Goal: Task Accomplishment & Management: Complete application form

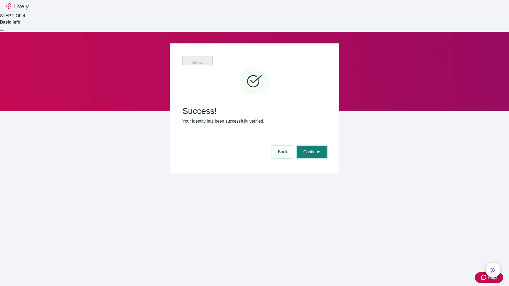
click at [311, 146] on button "Continue" at bounding box center [312, 152] width 30 height 13
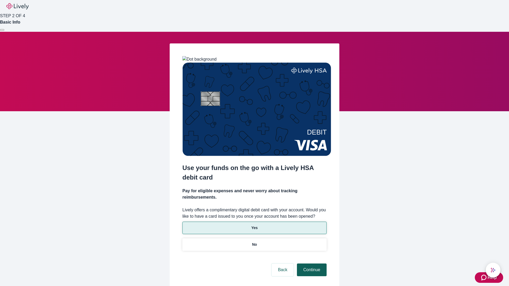
click at [254, 225] on p "Yes" at bounding box center [254, 228] width 6 height 6
click at [311, 264] on button "Continue" at bounding box center [312, 270] width 30 height 13
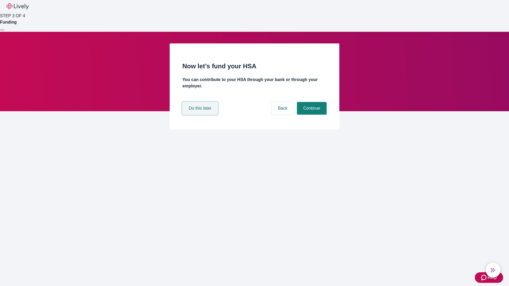
click at [200, 115] on button "Do this later" at bounding box center [199, 108] width 35 height 13
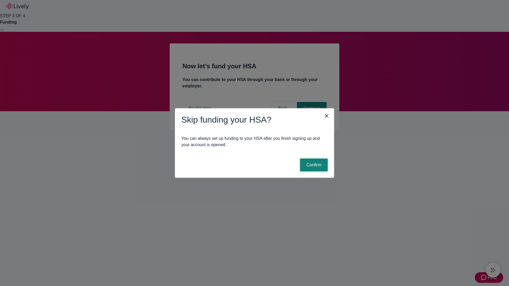
click at [313, 165] on button "Confirm" at bounding box center [314, 165] width 28 height 13
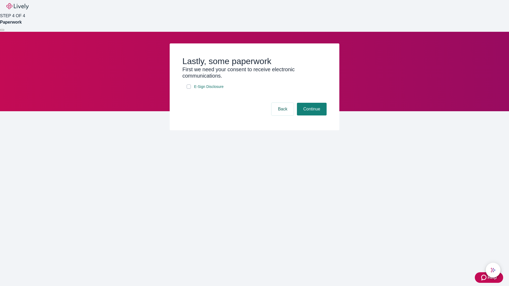
click at [189, 89] on input "E-Sign Disclosure" at bounding box center [188, 86] width 4 height 4
checkbox input "true"
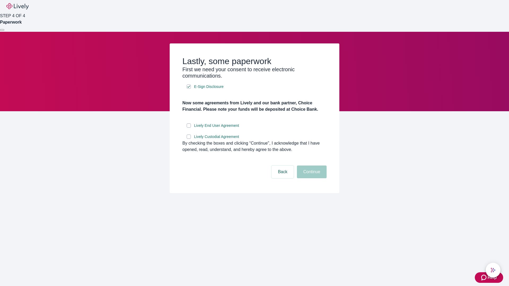
click at [189, 128] on input "Lively End User Agreement" at bounding box center [188, 125] width 4 height 4
checkbox input "true"
click at [189, 139] on input "Lively Custodial Agreement" at bounding box center [188, 137] width 4 height 4
checkbox input "true"
click at [311, 178] on button "Continue" at bounding box center [312, 172] width 30 height 13
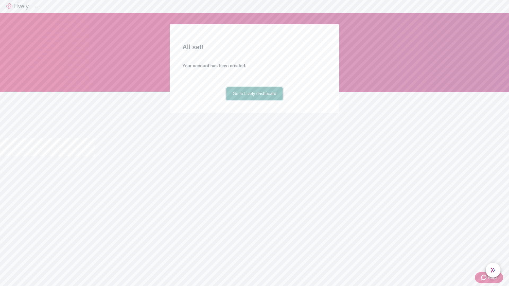
click at [254, 100] on link "Go to Lively dashboard" at bounding box center [254, 93] width 56 height 13
